Goal: Task Accomplishment & Management: Use online tool/utility

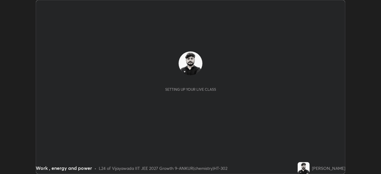
scroll to position [174, 381]
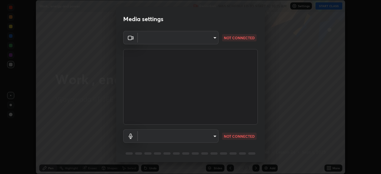
type input "aed39917a1c54585939b0139697987aa370fbf94ea1a7af73c45f548e1f1cce2"
type input "default"
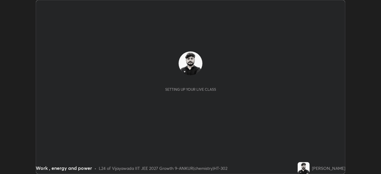
scroll to position [174, 381]
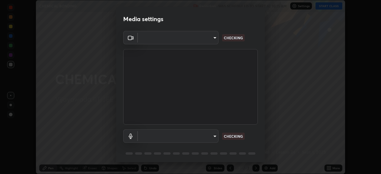
type input "aed39917a1c54585939b0139697987aa370fbf94ea1a7af73c45f548e1f1cce2"
type input "default"
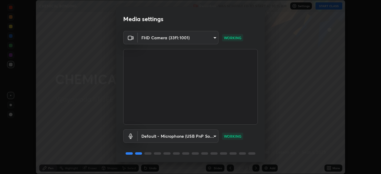
scroll to position [21, 0]
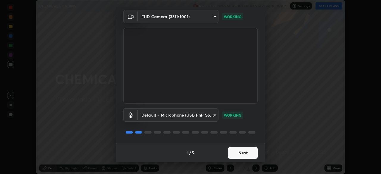
click at [243, 155] on button "Next" at bounding box center [243, 153] width 30 height 12
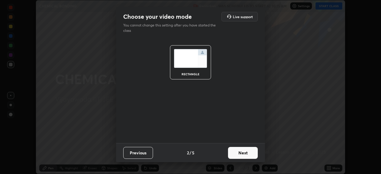
scroll to position [0, 0]
click at [243, 156] on button "Next" at bounding box center [243, 153] width 30 height 12
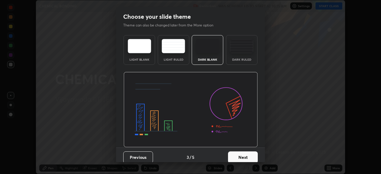
click at [244, 156] on button "Next" at bounding box center [243, 157] width 30 height 12
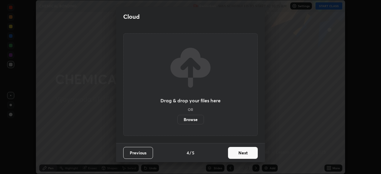
click at [244, 156] on button "Next" at bounding box center [243, 153] width 30 height 12
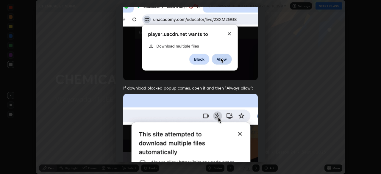
scroll to position [143, 0]
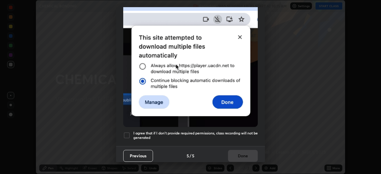
click at [126, 133] on div at bounding box center [126, 135] width 7 height 7
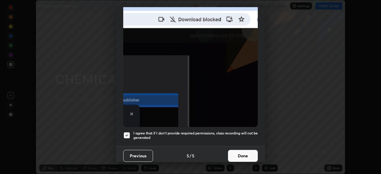
click at [237, 153] on button "Done" at bounding box center [243, 156] width 30 height 12
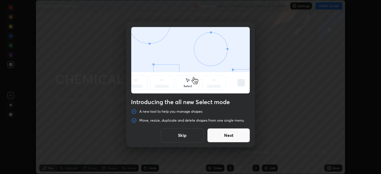
click at [232, 136] on button "Next" at bounding box center [228, 135] width 43 height 14
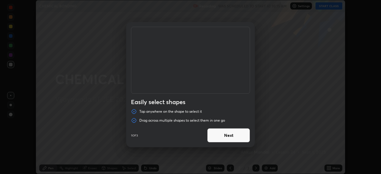
click at [234, 138] on button "Next" at bounding box center [228, 135] width 43 height 14
click at [235, 138] on button "Next" at bounding box center [228, 135] width 43 height 14
click at [235, 138] on button "Done" at bounding box center [228, 135] width 43 height 14
click at [236, 138] on div at bounding box center [190, 87] width 381 height 174
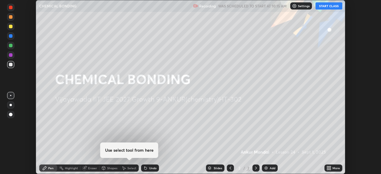
click at [331, 7] on button "START CLASS" at bounding box center [328, 5] width 27 height 7
